Goal: Task Accomplishment & Management: Use online tool/utility

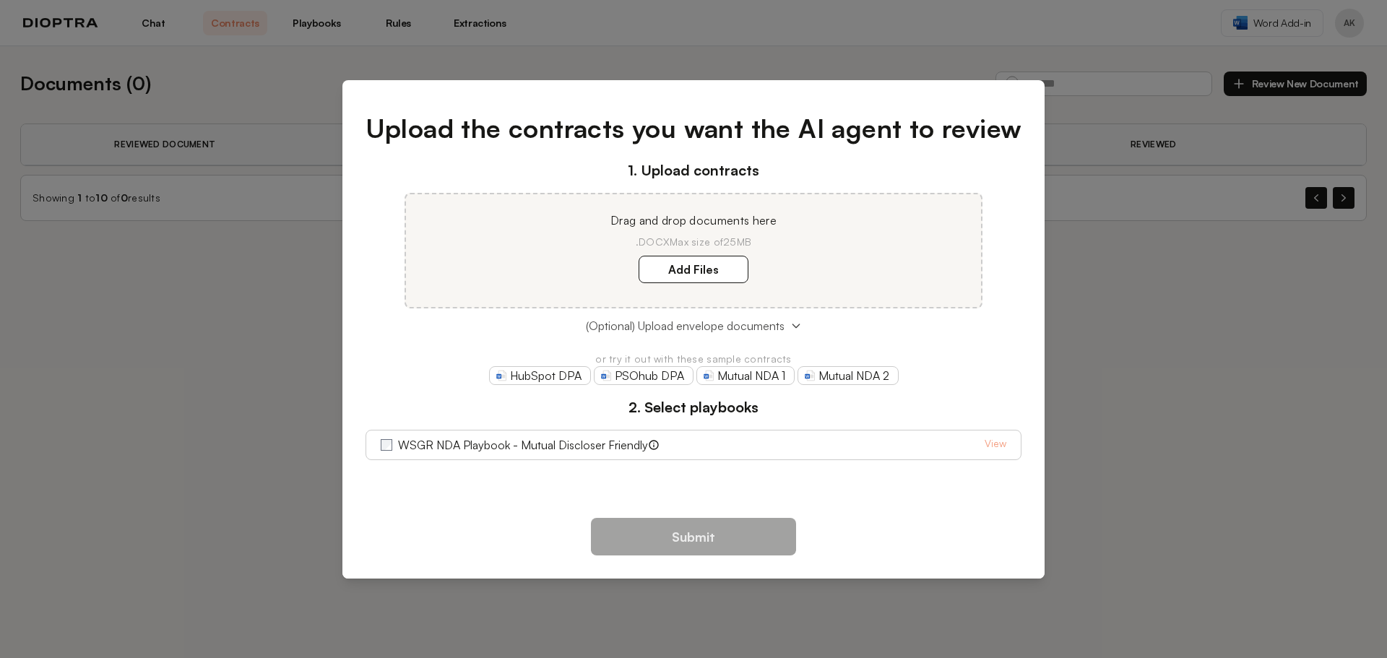
click at [743, 324] on span "(Optional) Upload envelope documents" at bounding box center [685, 325] width 199 height 17
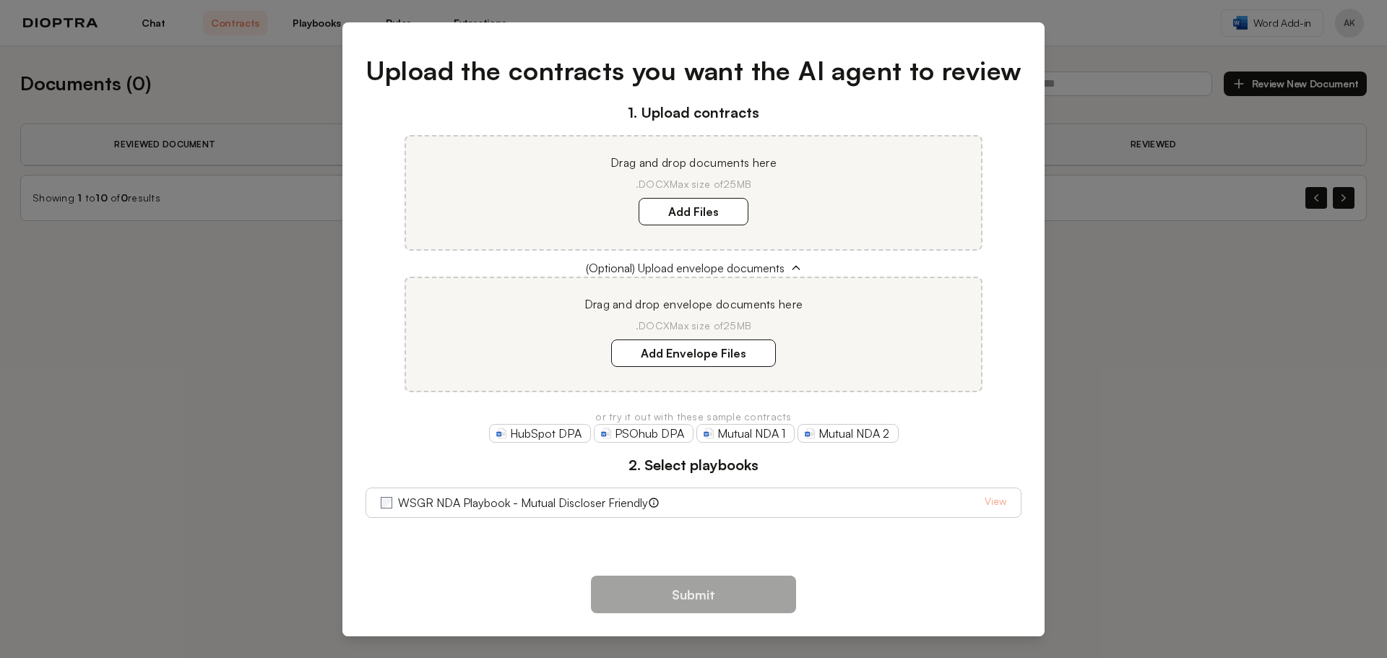
click at [629, 507] on label "WSGR NDA Playbook - Mutual Discloser Friendly" at bounding box center [523, 502] width 250 height 17
click at [996, 501] on link "View" at bounding box center [996, 502] width 22 height 17
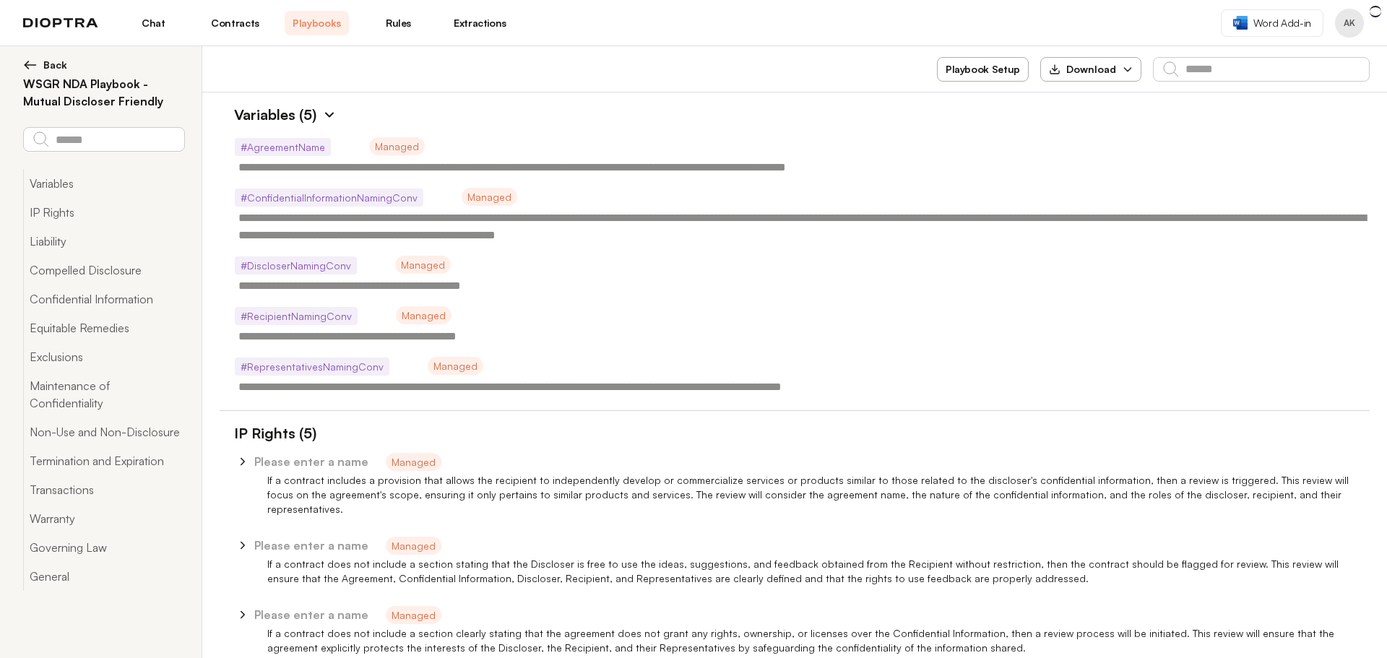
type textarea "*"
type textarea "**********"
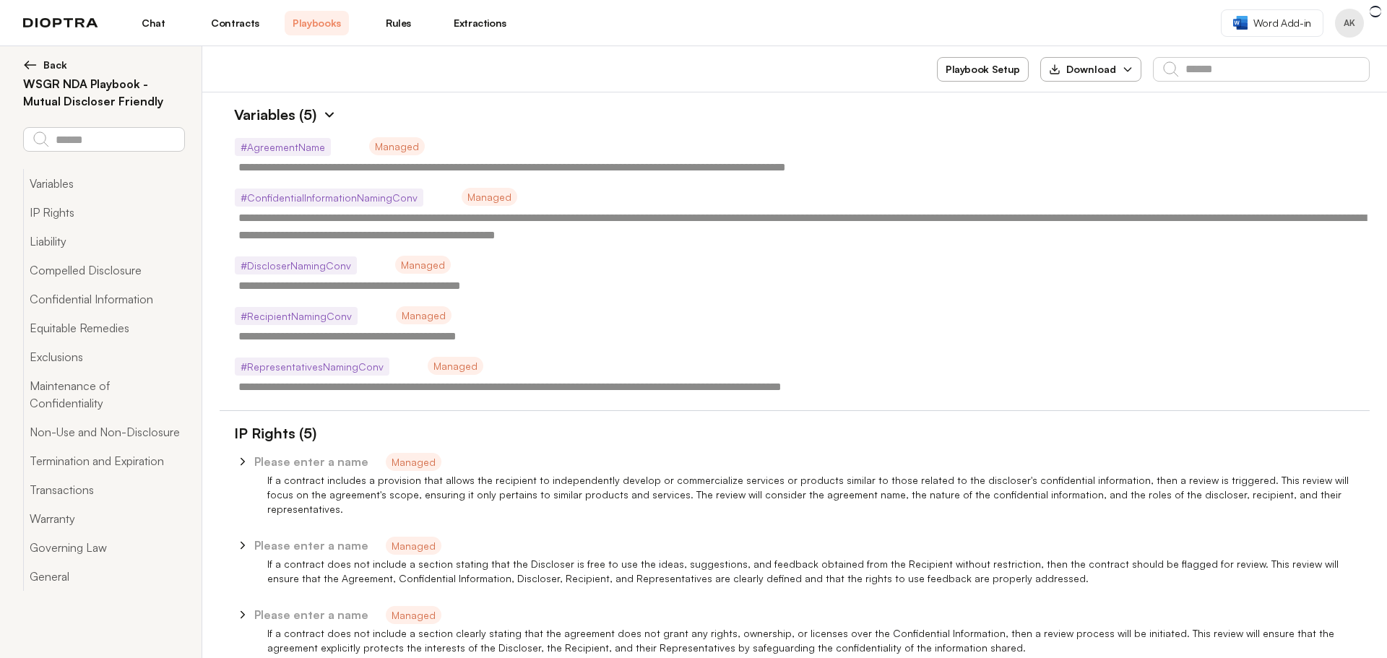
type textarea "**********"
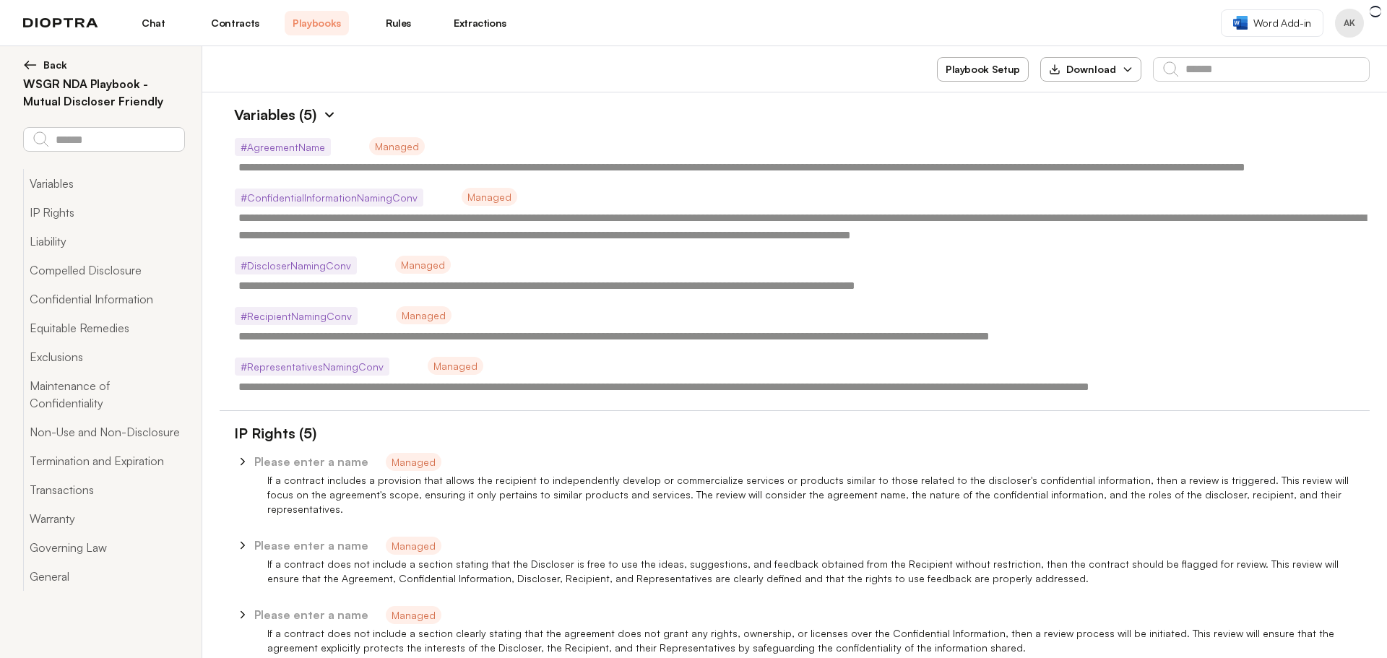
type textarea "*"
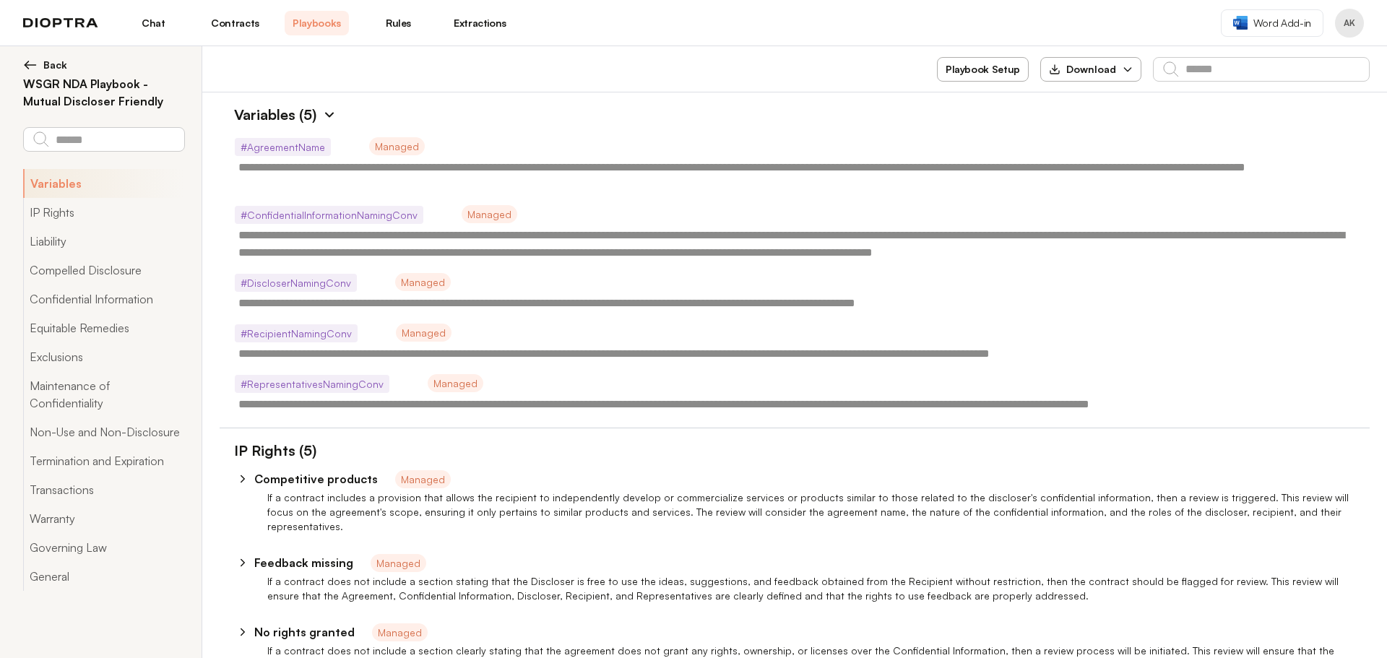
click at [157, 27] on link "Chat" at bounding box center [153, 23] width 64 height 25
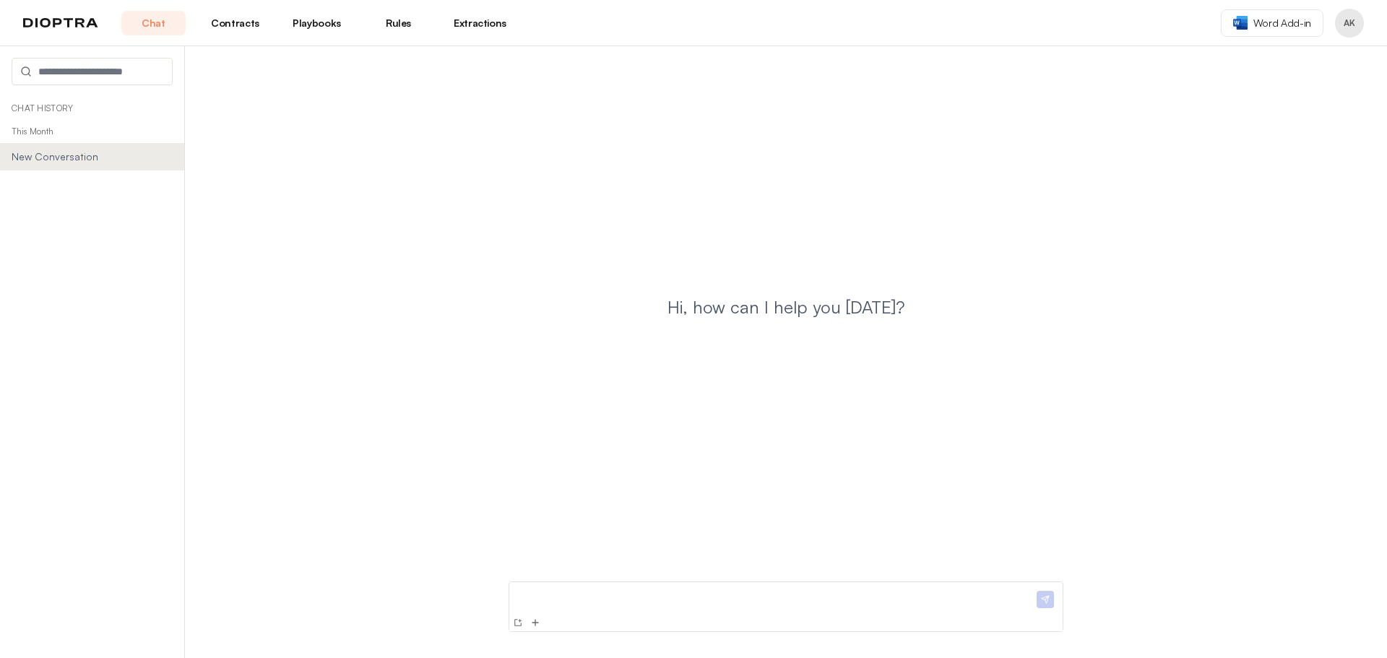
click at [244, 16] on link "Contracts" at bounding box center [235, 23] width 64 height 25
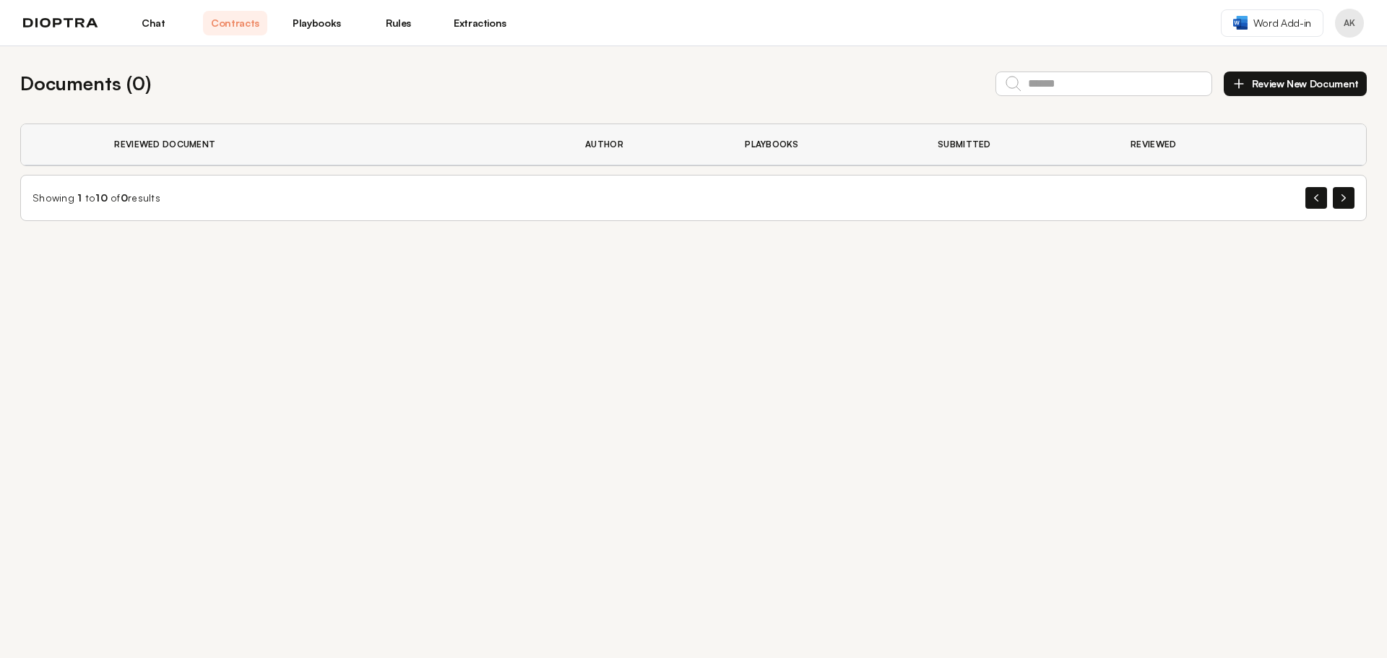
click at [396, 17] on link "Rules" at bounding box center [398, 23] width 64 height 25
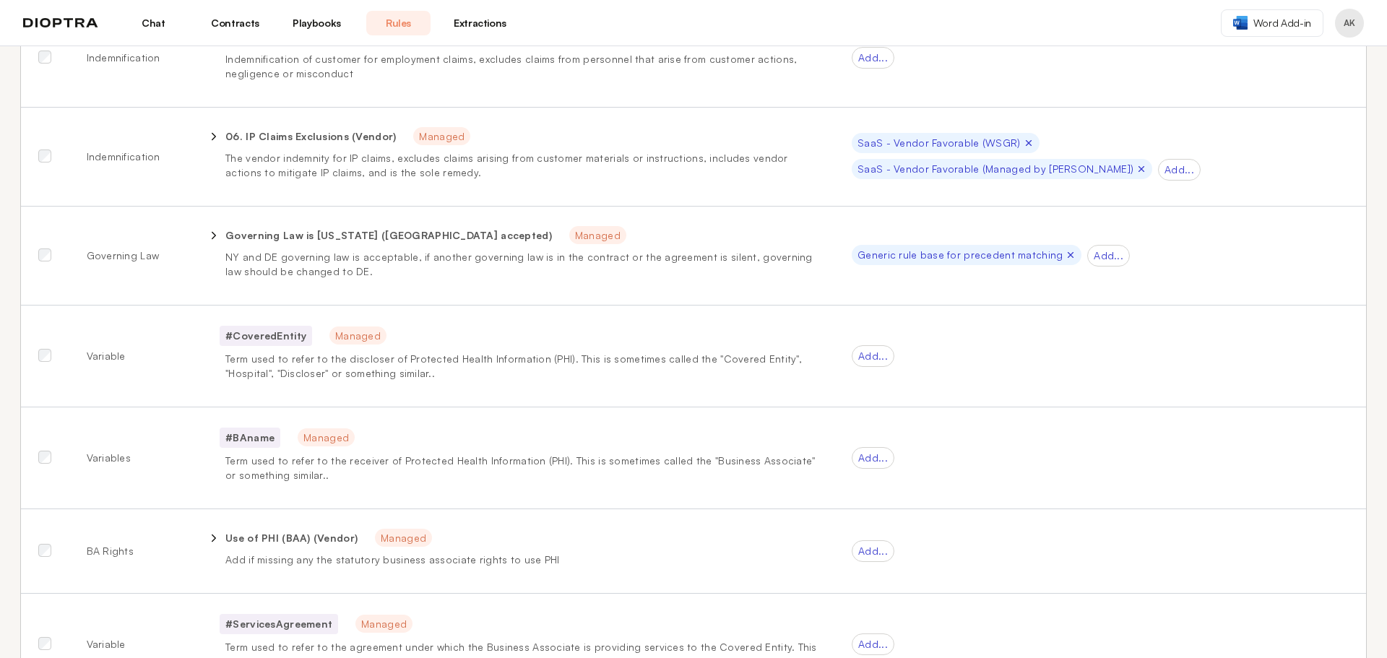
scroll to position [795, 0]
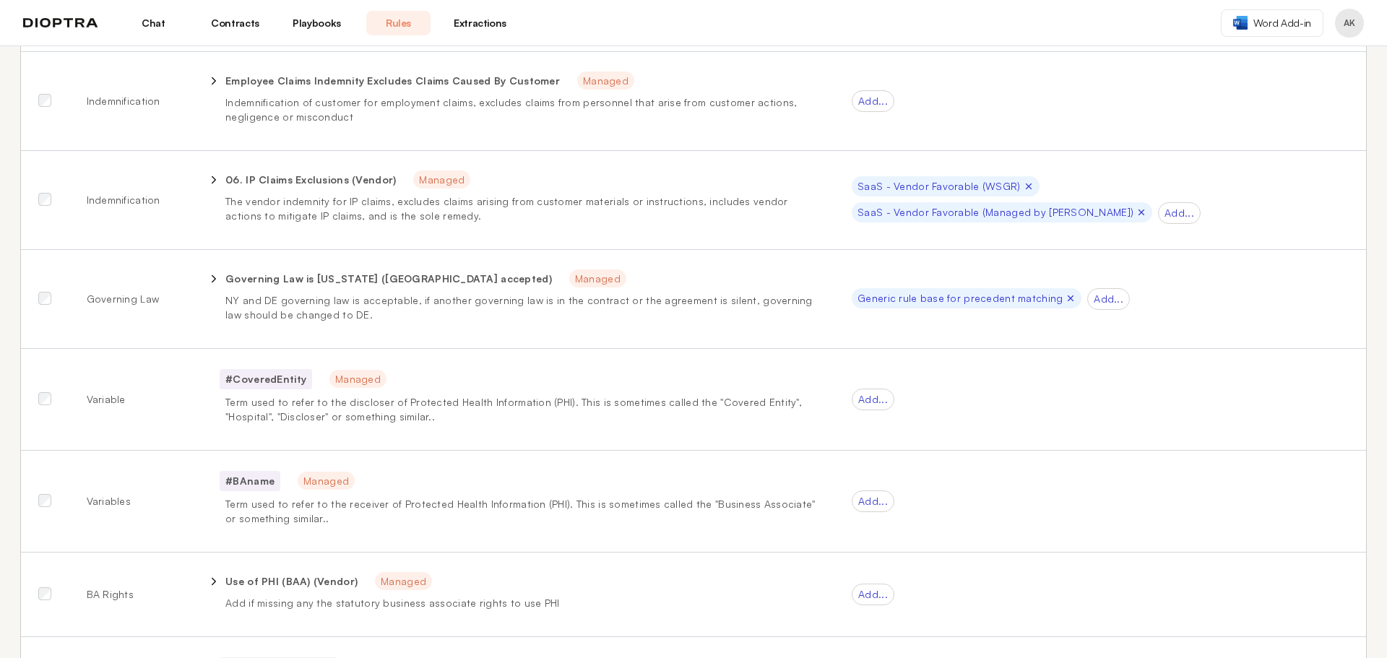
click at [485, 20] on link "Extractions" at bounding box center [480, 23] width 64 height 25
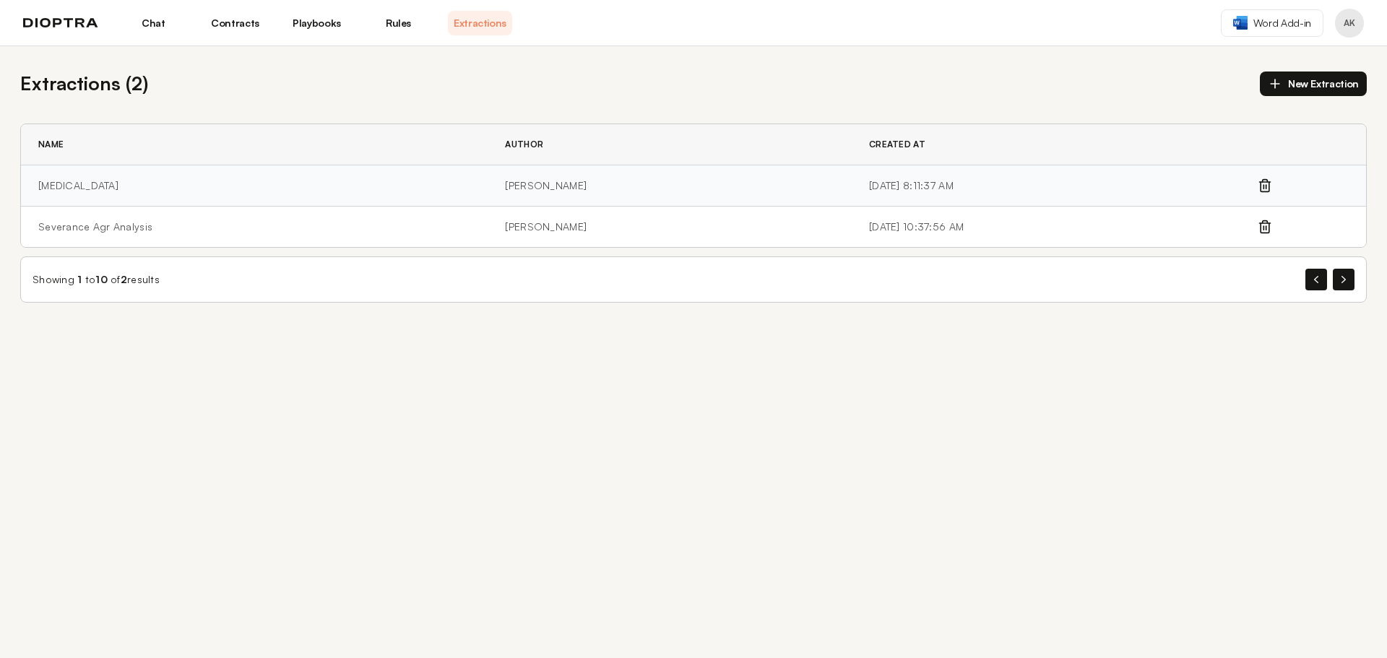
click at [56, 189] on td "[MEDICAL_DATA]" at bounding box center [254, 185] width 467 height 41
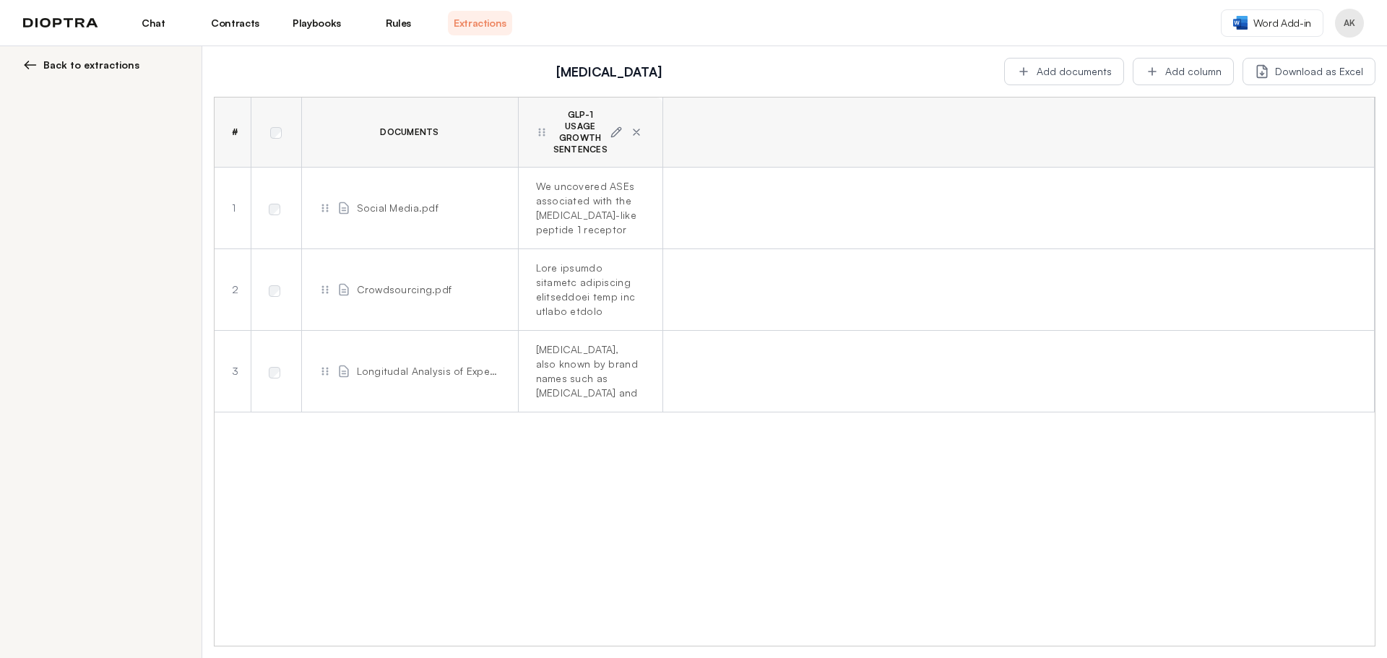
click at [160, 25] on link "Chat" at bounding box center [153, 23] width 64 height 25
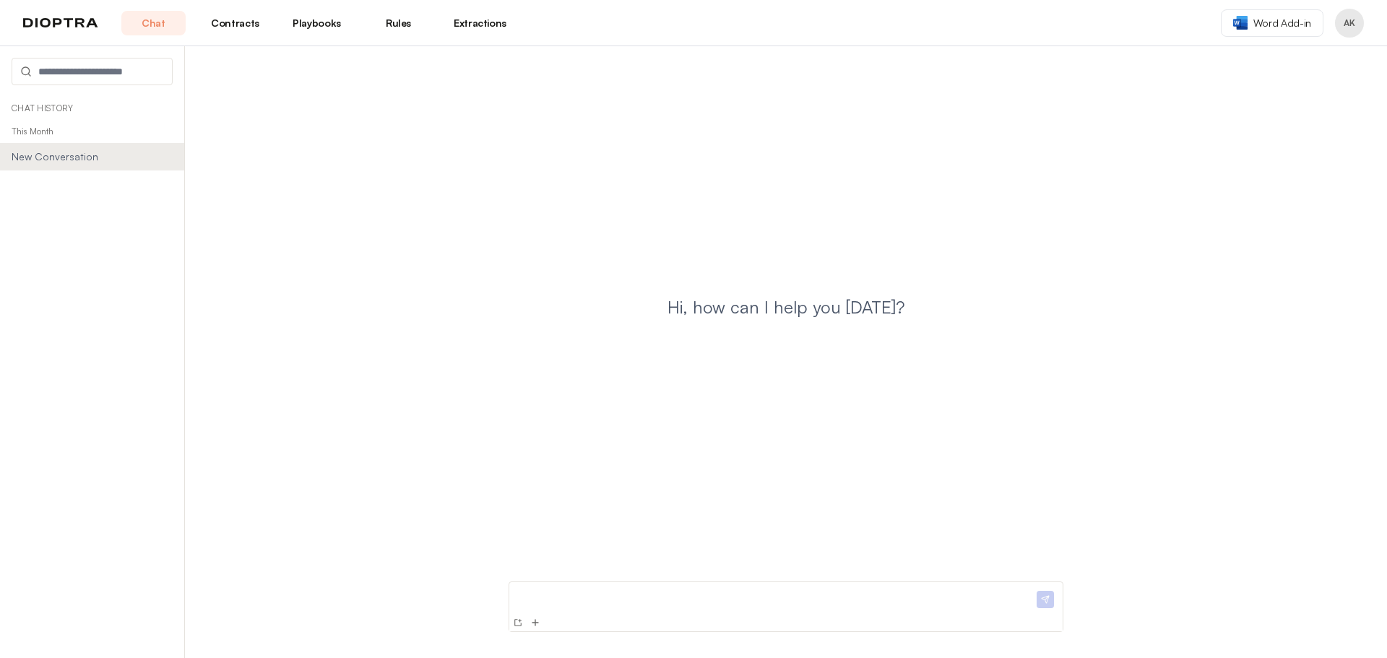
click at [227, 23] on link "Contracts" at bounding box center [235, 23] width 64 height 25
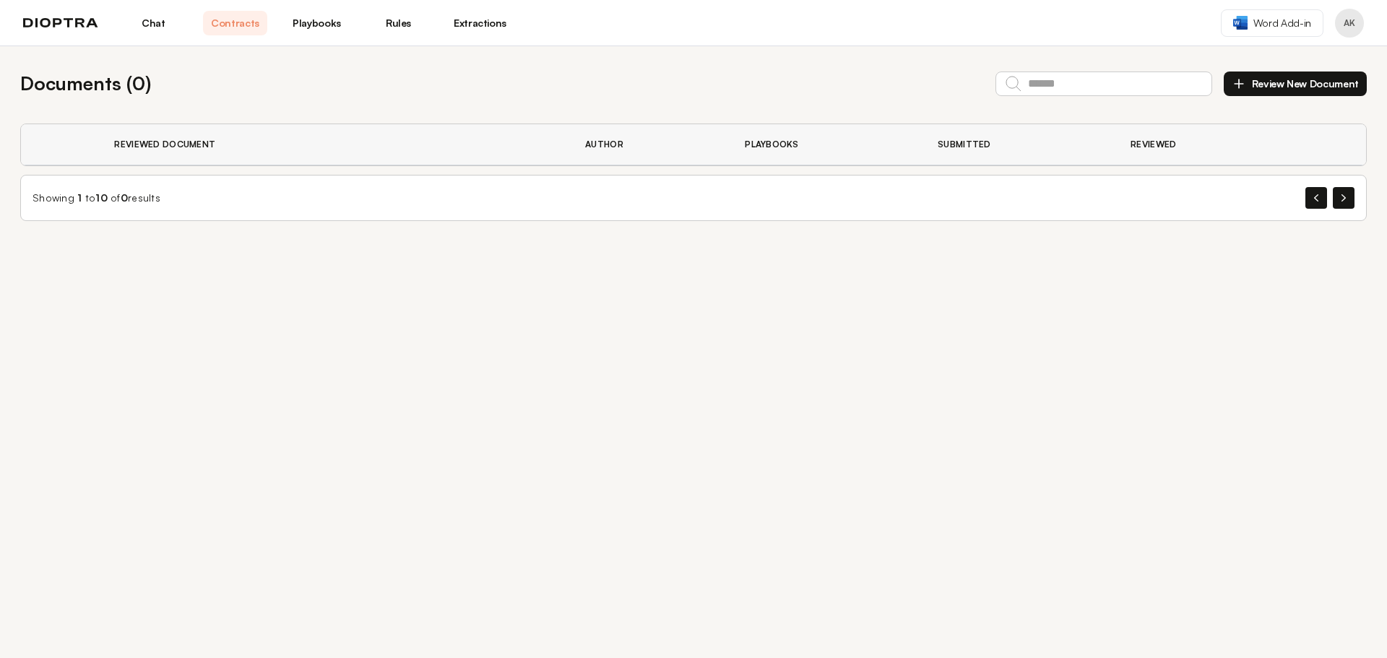
click at [1303, 80] on button "Review New Document" at bounding box center [1295, 84] width 143 height 25
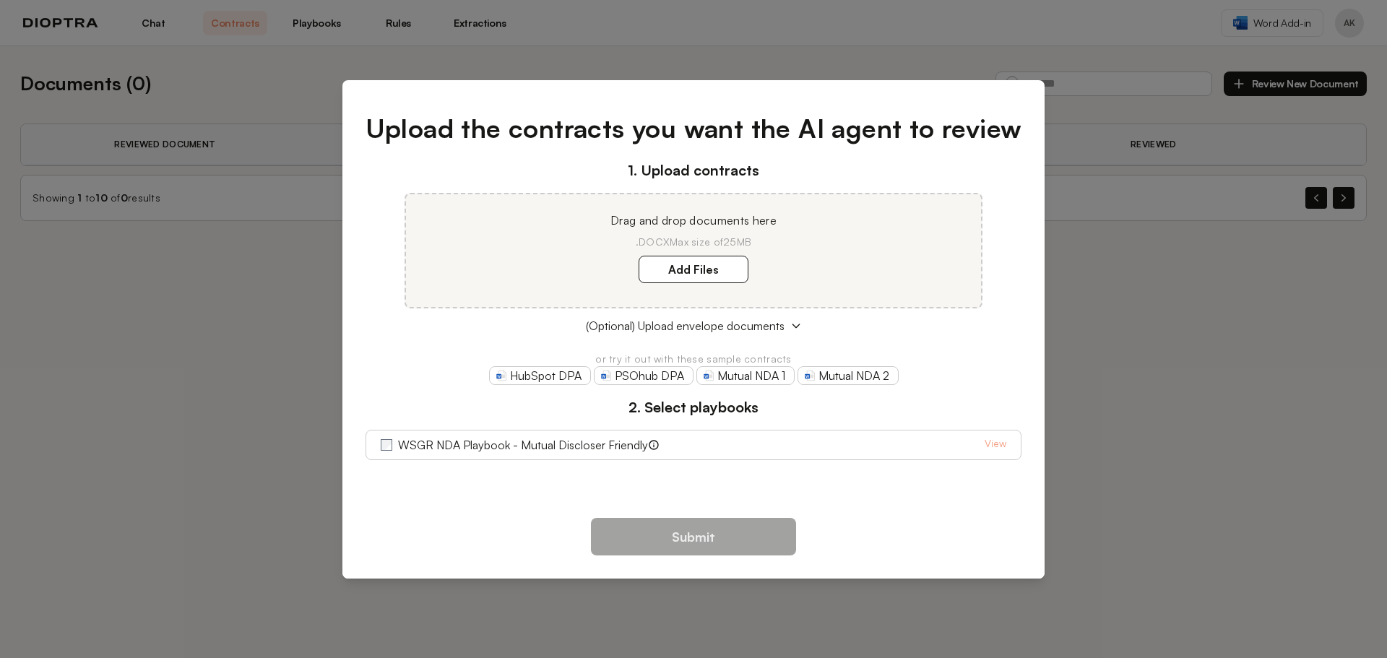
click at [1339, 357] on div "Upload the contracts you want the AI agent to review 1. Upload contracts Drag a…" at bounding box center [693, 329] width 1387 height 658
